Goal: Task Accomplishment & Management: Manage account settings

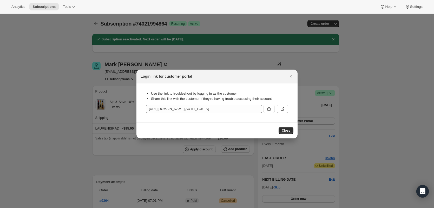
scroll to position [28, 0]
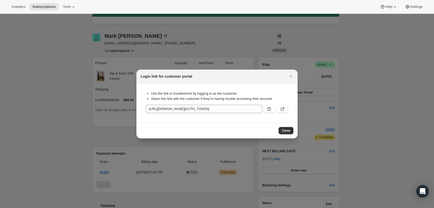
click at [292, 76] on icon "Close" at bounding box center [290, 76] width 5 height 5
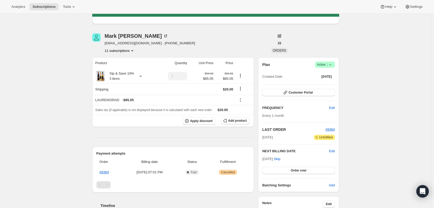
click at [80, 61] on div "Subscription #74021994864. This page is ready Subscription #74021994864 Success…" at bounding box center [215, 162] width 431 height 354
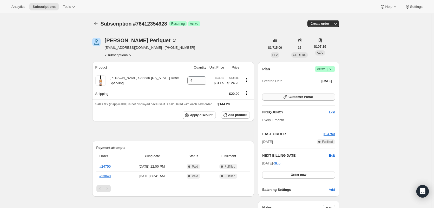
click at [306, 97] on span "Customer Portal" at bounding box center [301, 97] width 24 height 4
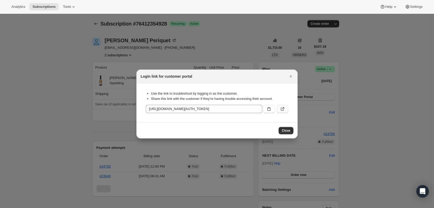
click at [283, 109] on icon ":r37:" at bounding box center [283, 108] width 2 height 2
click at [291, 77] on icon "Close" at bounding box center [290, 76] width 5 height 5
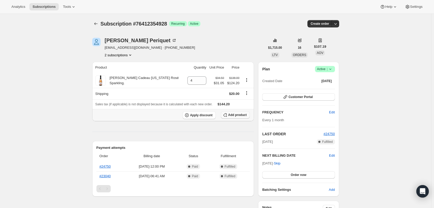
click at [240, 115] on span "Add product" at bounding box center [237, 115] width 18 height 4
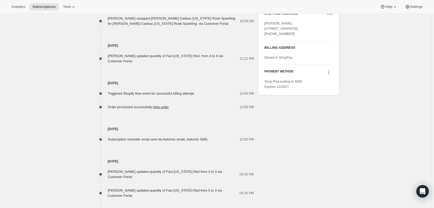
scroll to position [267, 0]
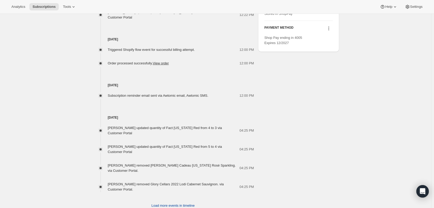
click at [179, 203] on span "Load more events in timeline" at bounding box center [173, 205] width 43 height 5
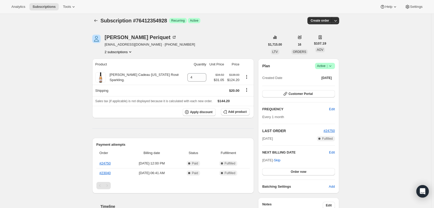
scroll to position [0, 0]
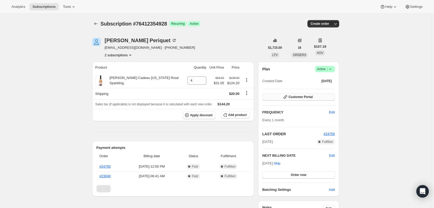
click at [303, 98] on span "Customer Portal" at bounding box center [301, 97] width 24 height 4
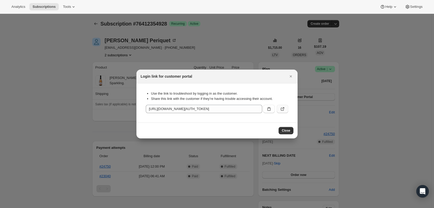
click at [283, 107] on icon ":r37:" at bounding box center [282, 108] width 5 height 5
click at [290, 76] on icon "Close" at bounding box center [290, 76] width 5 height 5
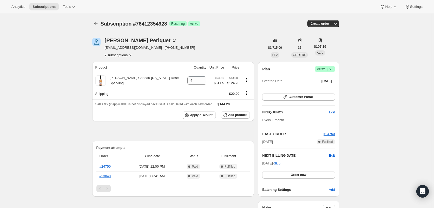
click at [232, 116] on span "Add product" at bounding box center [237, 115] width 18 height 4
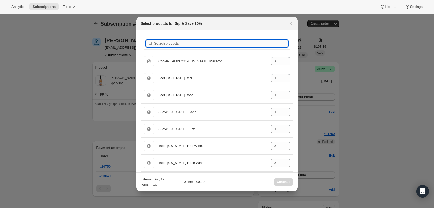
click at [186, 46] on input "Search products" at bounding box center [221, 43] width 134 height 7
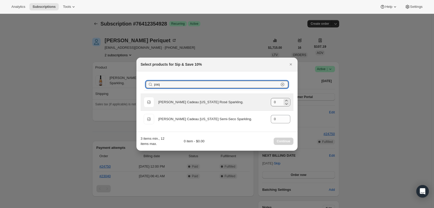
type input "paq"
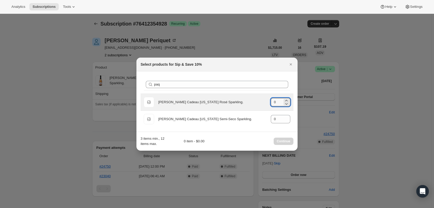
drag, startPoint x: 275, startPoint y: 103, endPoint x: 268, endPoint y: 103, distance: 7.3
click at [268, 103] on div "Default Title Paquet Cadeau California Rosé Sparkling. gid://shopify/ProductVar…" at bounding box center [217, 102] width 147 height 10
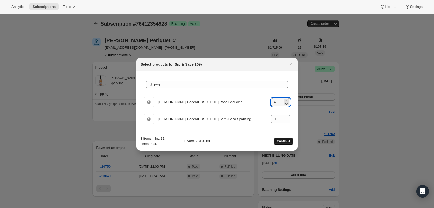
type input "4"
click at [282, 140] on span "Continue" at bounding box center [284, 141] width 14 height 4
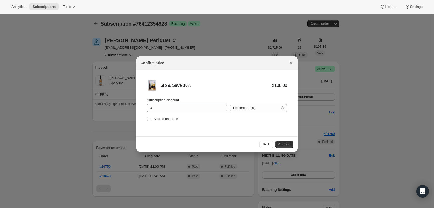
click at [289, 148] on div "Back Confirm" at bounding box center [217, 144] width 161 height 16
click at [286, 145] on span "Confirm" at bounding box center [285, 144] width 12 height 4
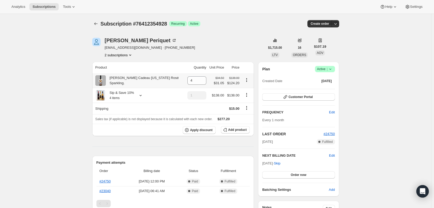
click at [247, 79] on icon "Product actions" at bounding box center [247, 78] width 1 height 1
click at [249, 43] on div "Susan Periquet susanperiquet07@gmail.com · +14696751427 2 subscriptions" at bounding box center [178, 48] width 173 height 20
click at [246, 80] on icon "Product actions" at bounding box center [246, 79] width 5 height 5
click at [246, 90] on span "Swap variant" at bounding box center [247, 90] width 20 height 4
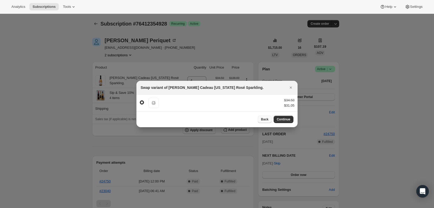
click at [263, 118] on span "Back" at bounding box center [265, 119] width 8 height 4
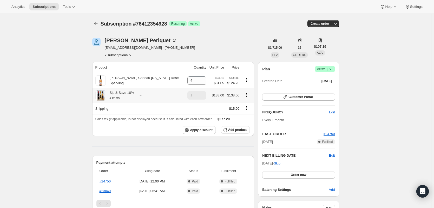
click at [247, 95] on icon "Product actions" at bounding box center [247, 94] width 1 height 1
click at [242, 23] on div "Subscription #76412354928 Success Recurring Success Active" at bounding box center [176, 23] width 151 height 7
click at [141, 96] on icon at bounding box center [141, 95] width 2 height 1
click at [128, 129] on button "Edit box" at bounding box center [129, 132] width 95 height 7
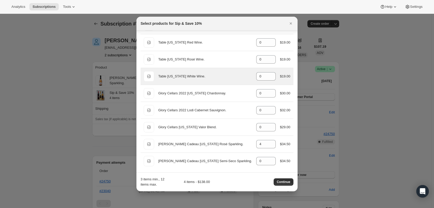
scroll to position [105, 0]
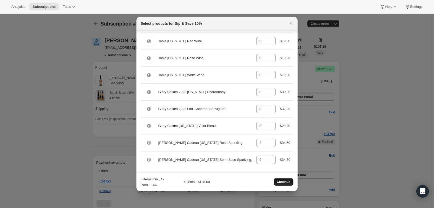
click at [287, 182] on span "Continue" at bounding box center [284, 181] width 14 height 4
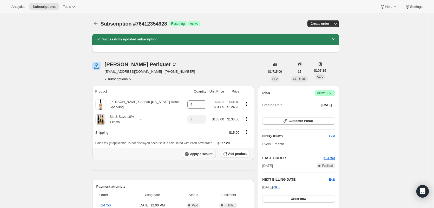
click at [204, 152] on span "Apply discount" at bounding box center [201, 154] width 23 height 4
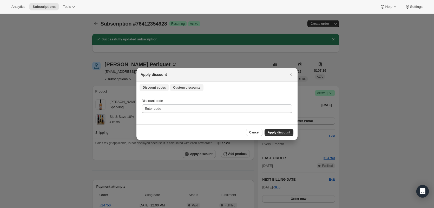
click at [192, 86] on span "Custom discounts" at bounding box center [186, 87] width 27 height 4
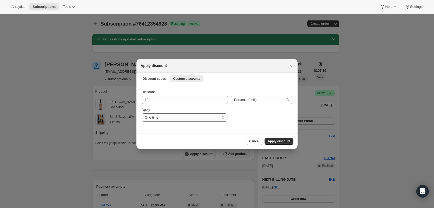
click at [223, 117] on select "One time Specify instances... Indefinitely" at bounding box center [185, 117] width 86 height 8
select select "indefinitely"
click at [142, 113] on select "One time Specify instances... Indefinitely" at bounding box center [185, 117] width 86 height 8
click at [284, 140] on span "Apply discount" at bounding box center [279, 141] width 23 height 4
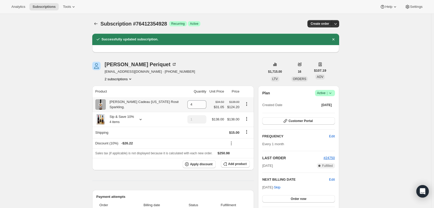
click at [247, 104] on icon "Product actions" at bounding box center [247, 103] width 1 height 1
click at [192, 105] on input "4" at bounding box center [192, 104] width 11 height 8
click at [200, 106] on icon at bounding box center [202, 105] width 5 height 5
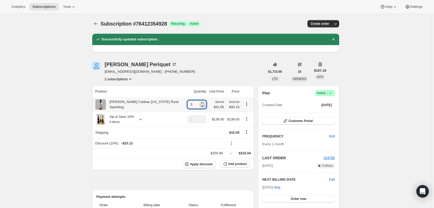
click at [200, 106] on icon at bounding box center [202, 105] width 5 height 5
type input "0"
click at [200, 106] on icon at bounding box center [202, 105] width 5 height 5
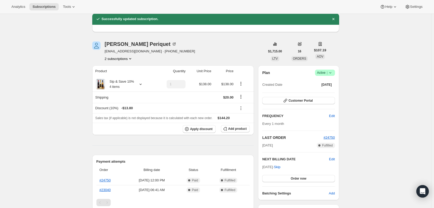
scroll to position [42, 0]
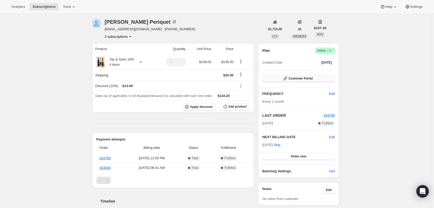
click at [300, 78] on span "Customer Portal" at bounding box center [301, 78] width 24 height 4
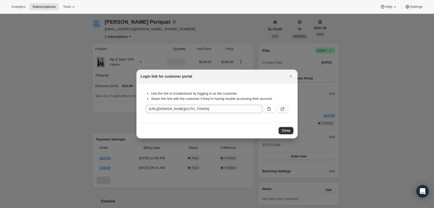
click at [282, 109] on icon ":rku:" at bounding box center [282, 108] width 5 height 5
click at [290, 76] on icon "Close" at bounding box center [290, 76] width 5 height 5
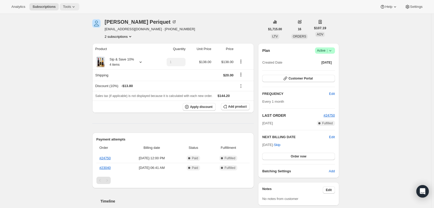
click at [67, 9] on button "Tools" at bounding box center [70, 6] width 20 height 7
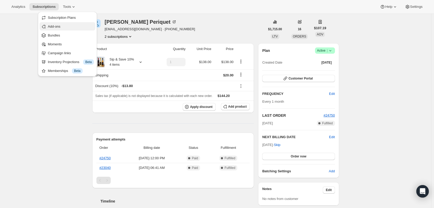
click at [56, 25] on span "Add-ons" at bounding box center [54, 26] width 12 height 4
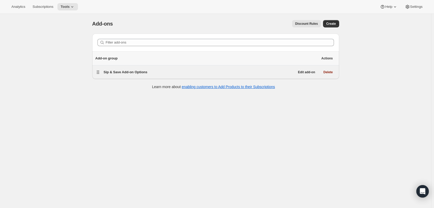
click at [138, 70] on span "Sip & Save Add-on Options" at bounding box center [126, 72] width 44 height 4
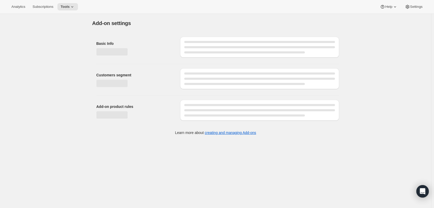
select select "selectedProducts"
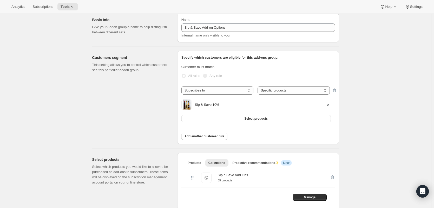
scroll to position [98, 0]
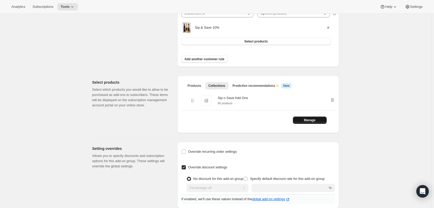
click at [311, 120] on span "Manage" at bounding box center [310, 120] width 12 height 4
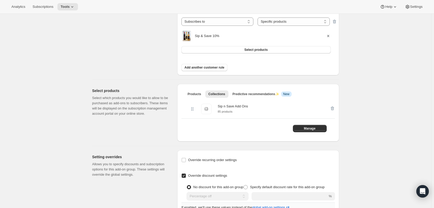
scroll to position [89, 0]
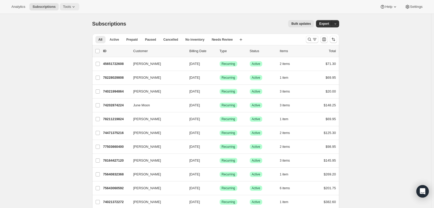
click at [72, 5] on icon at bounding box center [73, 6] width 5 height 5
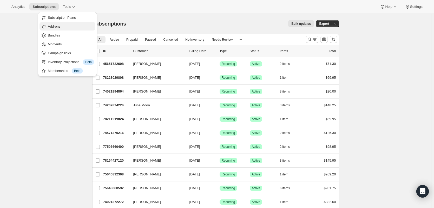
click at [72, 28] on span "Add-ons" at bounding box center [71, 26] width 46 height 5
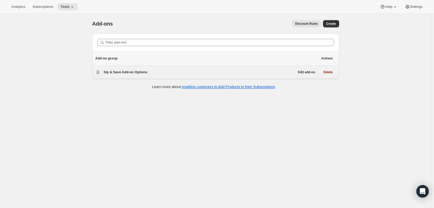
click at [119, 73] on span "Sip & Save Add-on Options" at bounding box center [126, 72] width 44 height 4
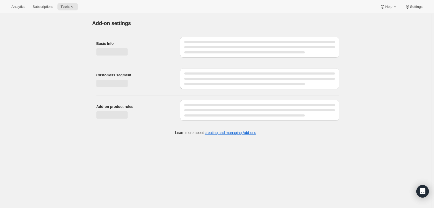
select select "selectedProducts"
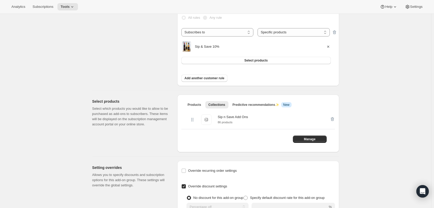
scroll to position [76, 0]
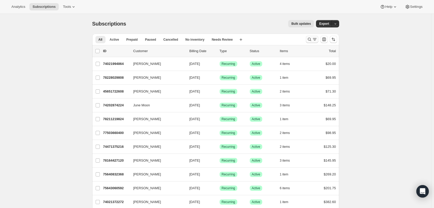
click at [312, 37] on icon "Search and filter results" at bounding box center [309, 39] width 5 height 5
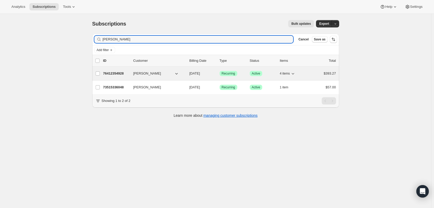
type input "[PERSON_NAME]"
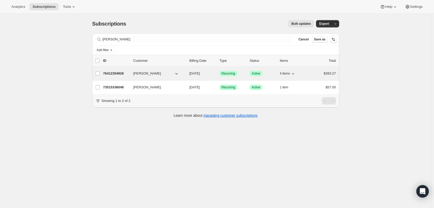
click at [122, 73] on p "76412354928" at bounding box center [116, 73] width 26 height 5
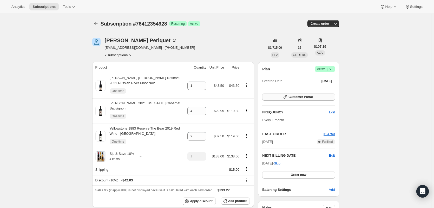
click at [307, 95] on span "Customer Portal" at bounding box center [301, 97] width 24 height 4
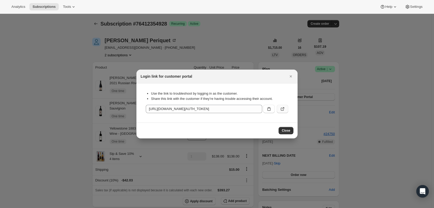
click at [284, 106] on button ":rcj:" at bounding box center [282, 109] width 11 height 8
click at [288, 129] on span "Close" at bounding box center [286, 130] width 9 height 4
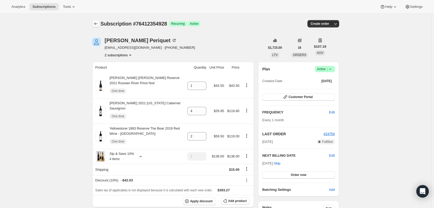
click at [98, 23] on icon "Subscriptions" at bounding box center [95, 23] width 5 height 5
